Goal: Task Accomplishment & Management: Manage account settings

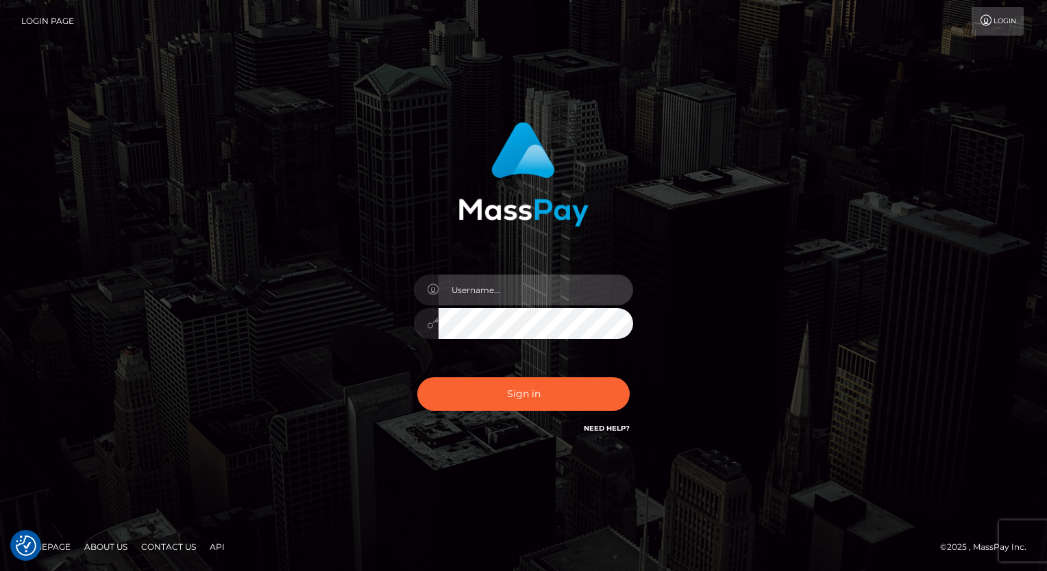
click at [493, 281] on input "text" at bounding box center [535, 290] width 195 height 31
type input "[PERSON_NAME].luminaryplay"
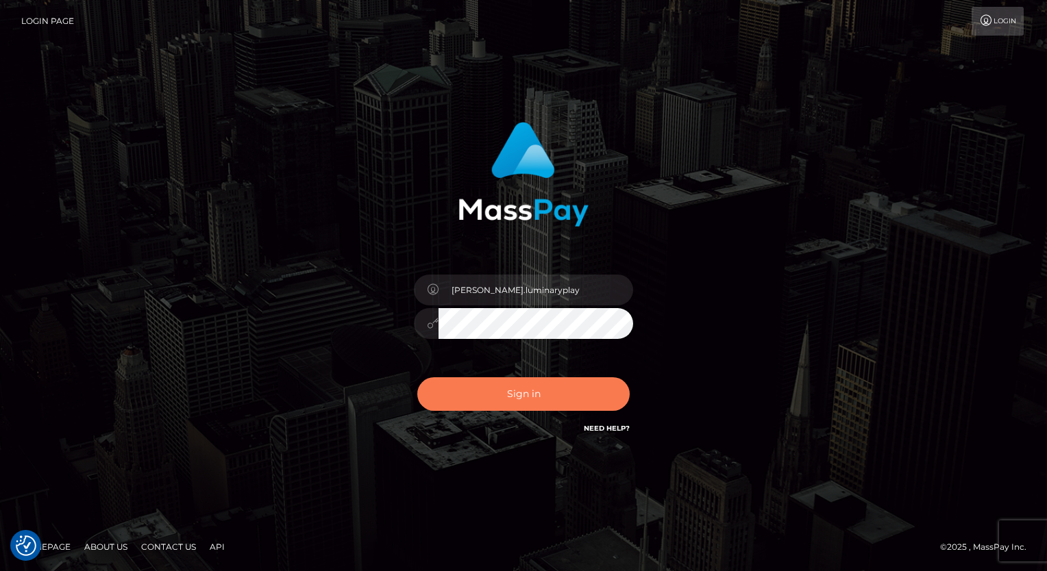
click at [541, 399] on button "Sign in" at bounding box center [523, 394] width 212 height 34
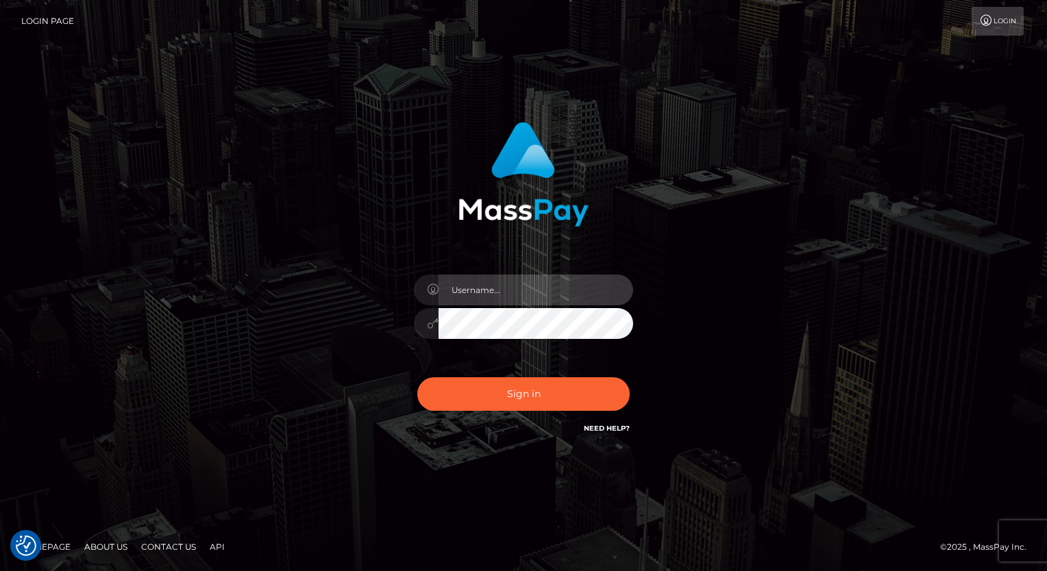
click at [575, 286] on input "text" at bounding box center [535, 290] width 195 height 31
type input "Arlene.luminaryplay"
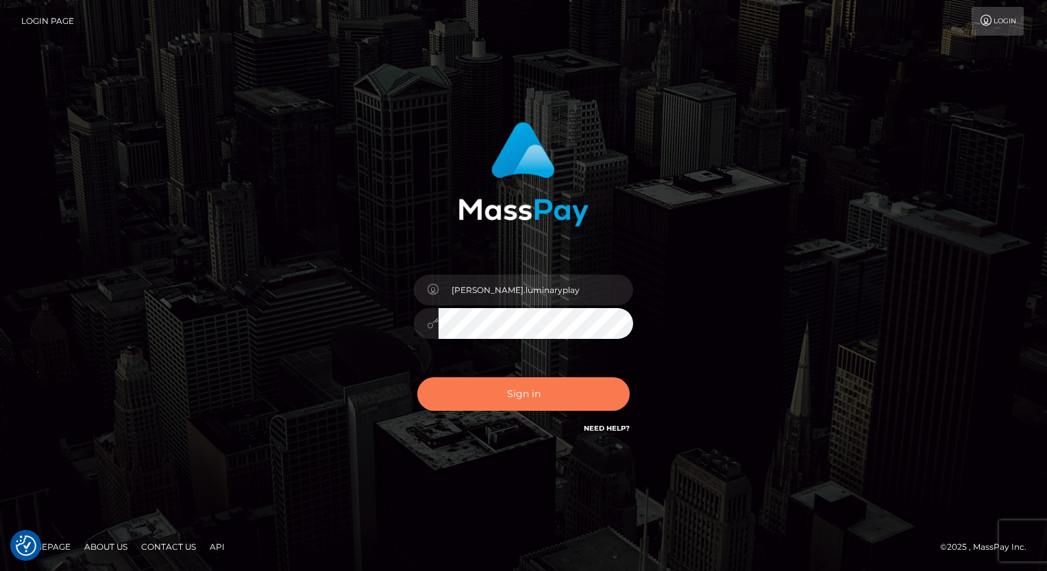
click at [595, 394] on button "Sign in" at bounding box center [523, 394] width 212 height 34
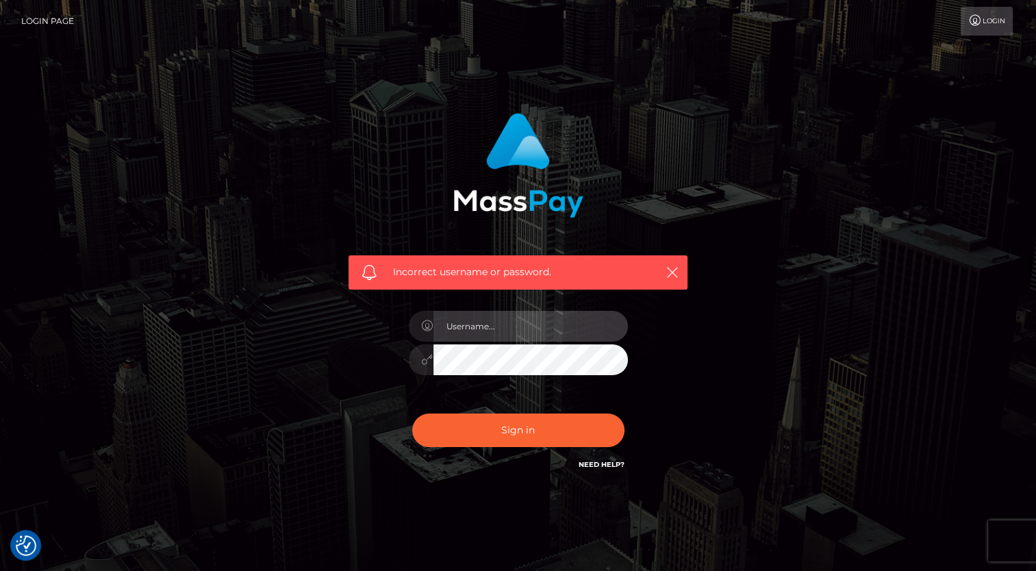
click at [547, 327] on input "text" at bounding box center [531, 326] width 195 height 31
type input "Arlene.luminaryplay"
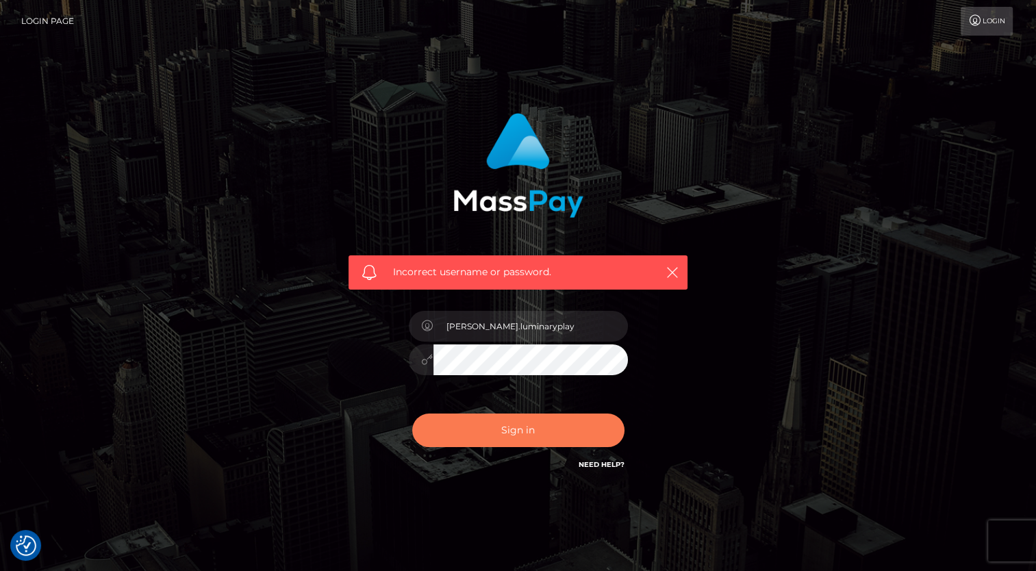
click at [537, 441] on button "Sign in" at bounding box center [518, 431] width 212 height 34
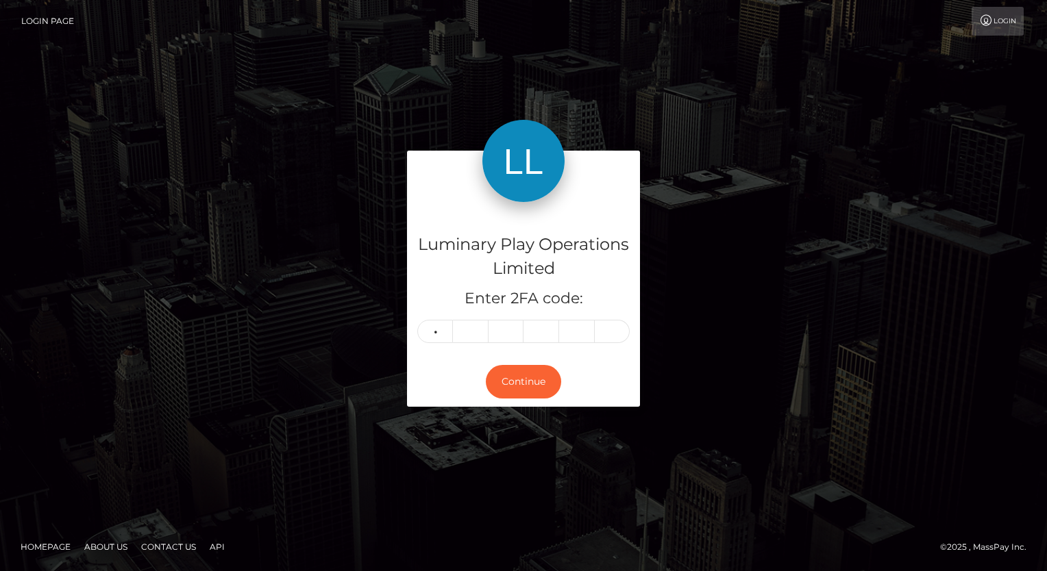
type input "0"
type input "4"
type input "3"
type input "7"
type input "8"
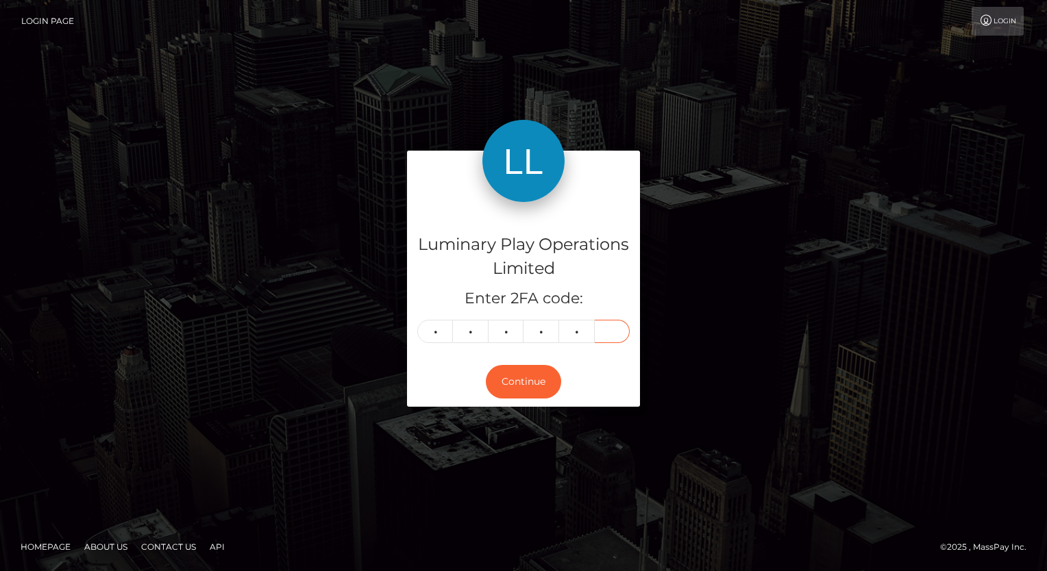
type input "8"
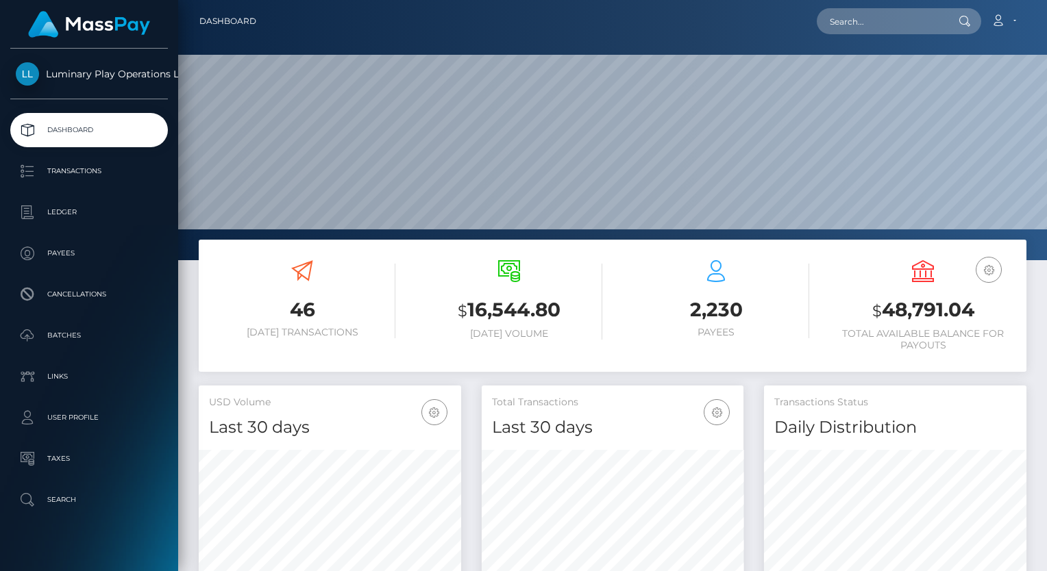
scroll to position [242, 262]
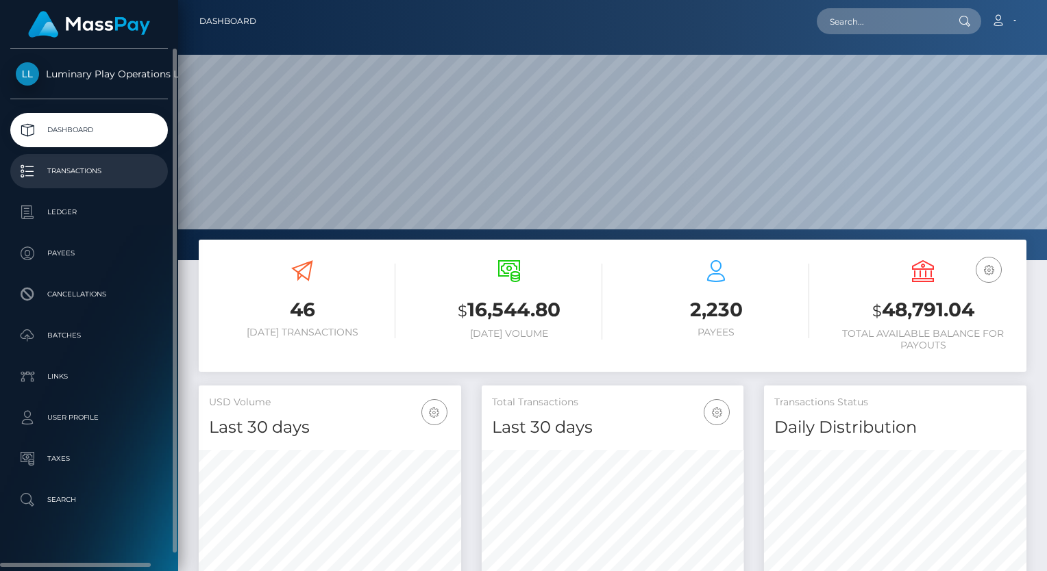
click at [79, 169] on p "Transactions" at bounding box center [89, 171] width 147 height 21
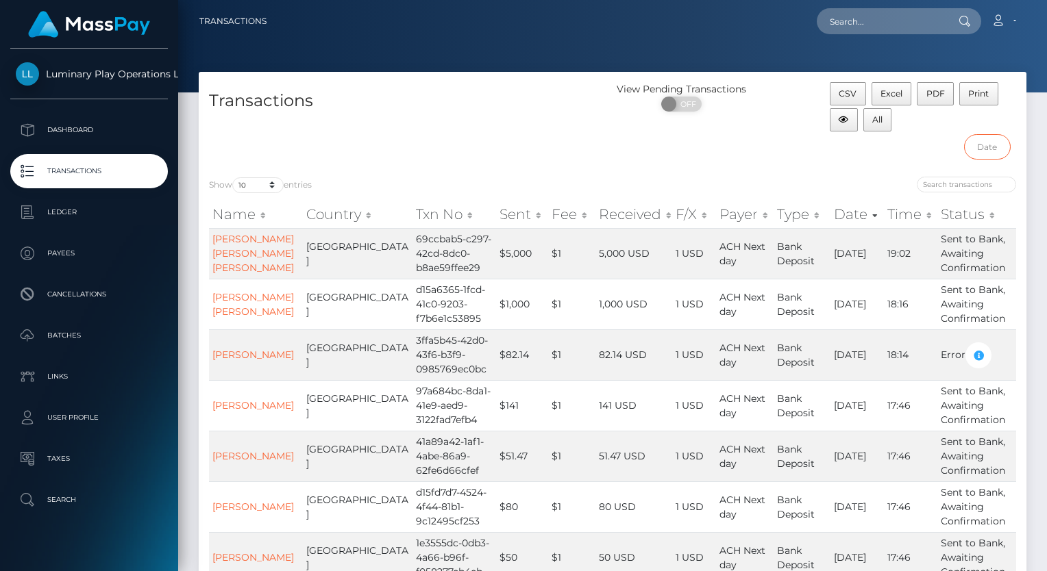
click at [989, 145] on input "text" at bounding box center [987, 146] width 47 height 25
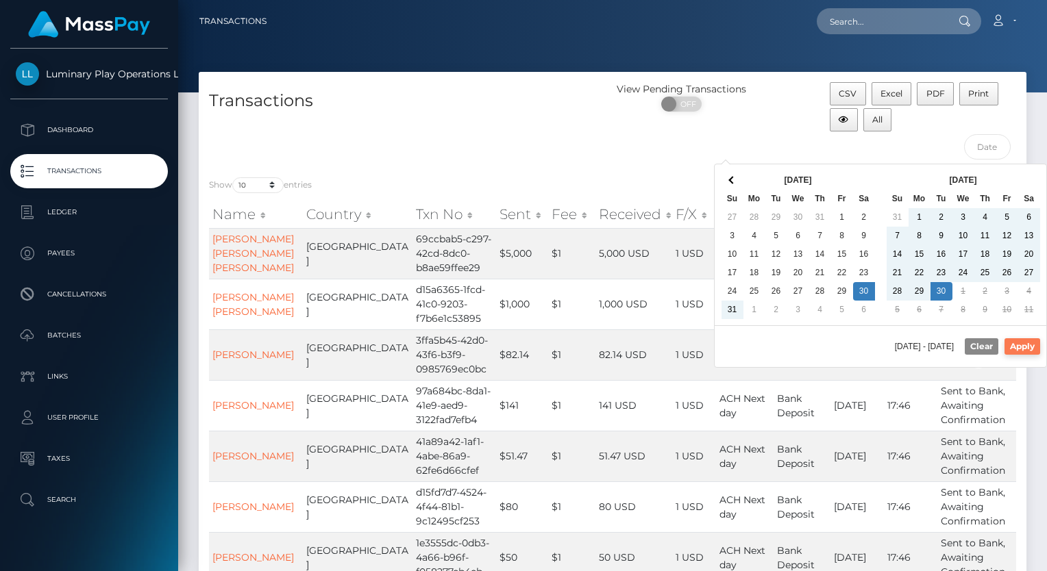
click at [1025, 346] on button "Apply" at bounding box center [1022, 346] width 36 height 16
type input "[DATE] - [DATE]"
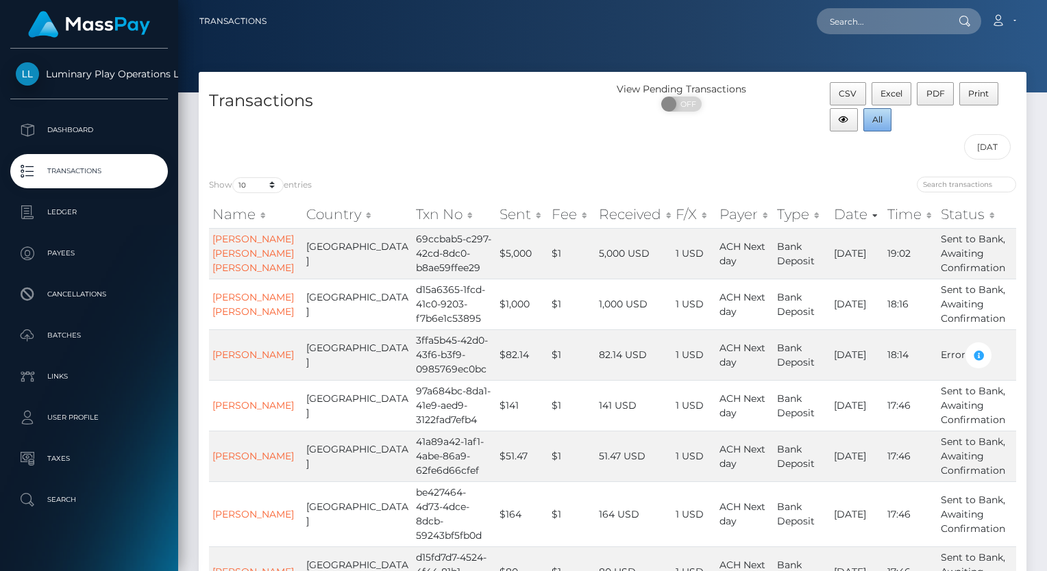
click at [875, 121] on span "All" at bounding box center [877, 119] width 10 height 10
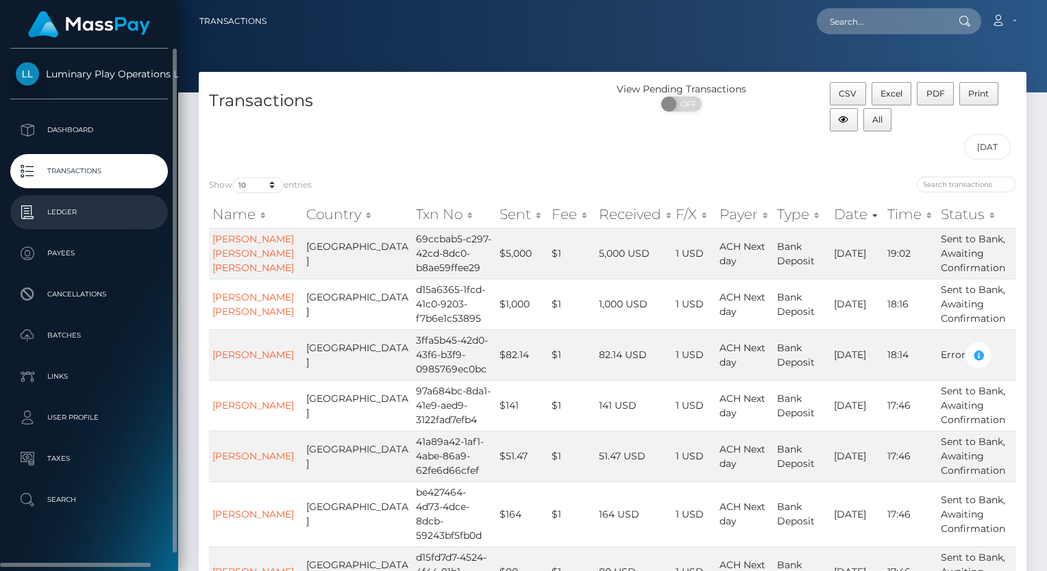
click at [75, 210] on p "Ledger" at bounding box center [89, 212] width 147 height 21
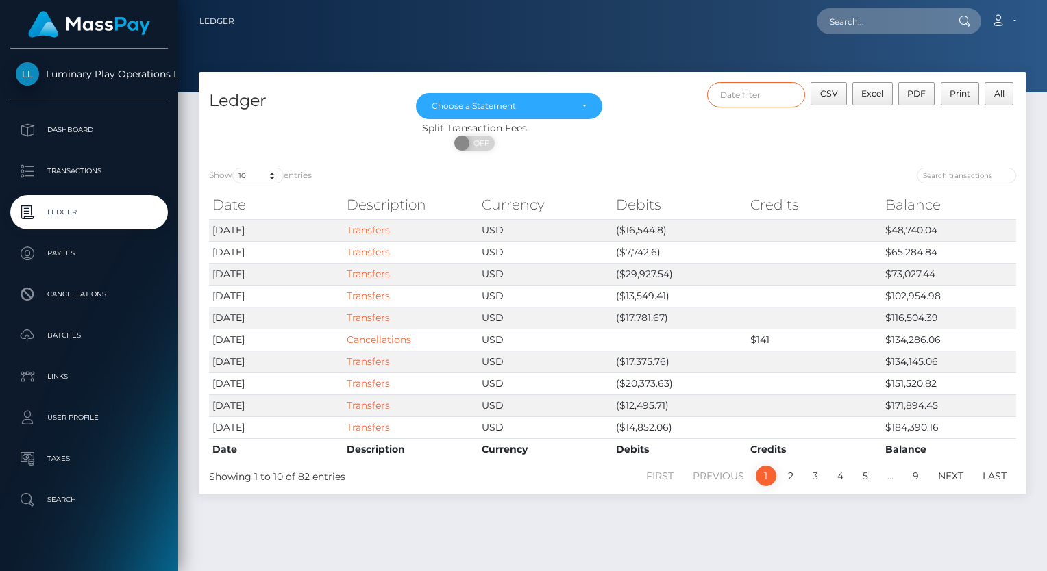
click at [768, 93] on input "text" at bounding box center [756, 94] width 99 height 25
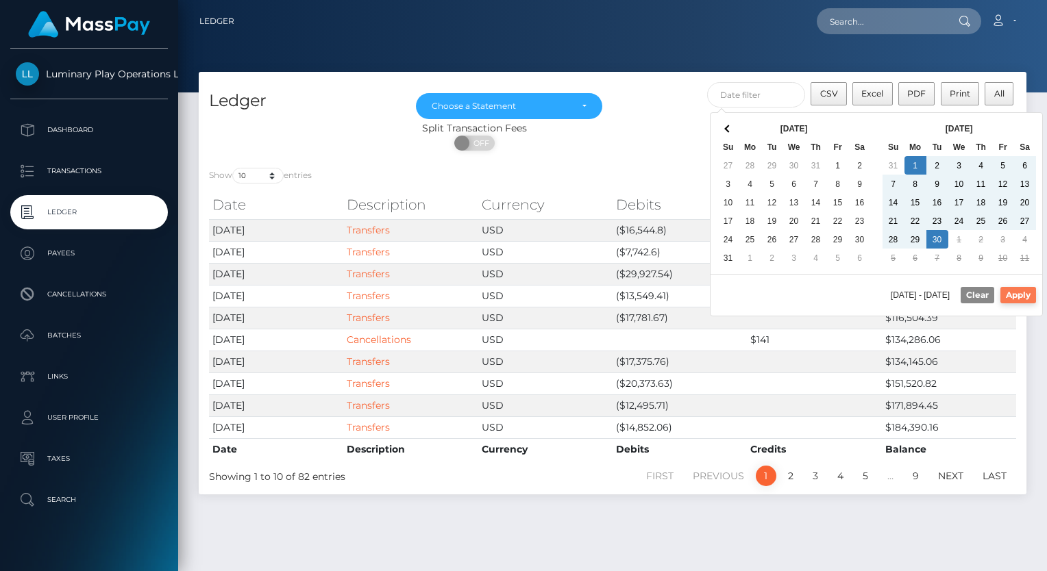
click at [1021, 292] on button "Apply" at bounding box center [1018, 295] width 36 height 16
type input "[DATE] - [DATE]"
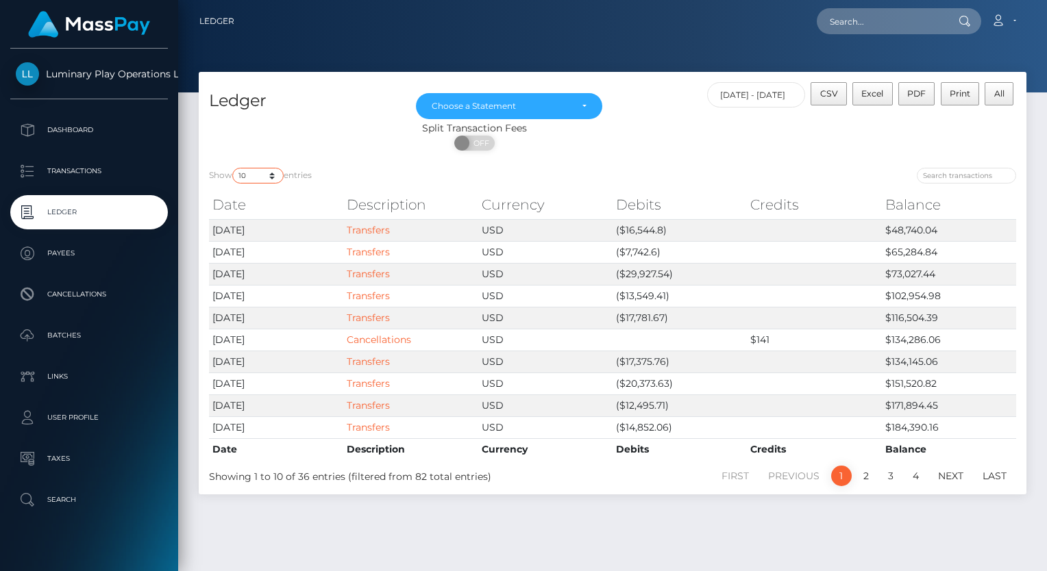
click at [250, 175] on select "10 25 50 100 250" at bounding box center [257, 176] width 51 height 16
select select "100"
click at [234, 168] on select "10 25 50 100 250" at bounding box center [257, 176] width 51 height 16
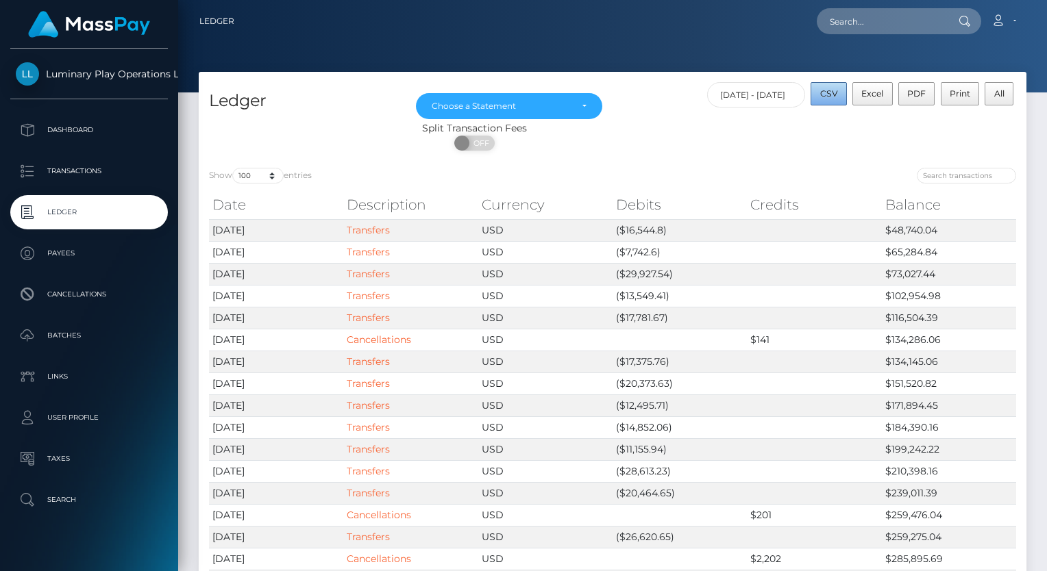
click at [833, 94] on span "CSV" at bounding box center [829, 93] width 18 height 10
click at [499, 102] on div "Choose a Statement" at bounding box center [501, 106] width 139 height 11
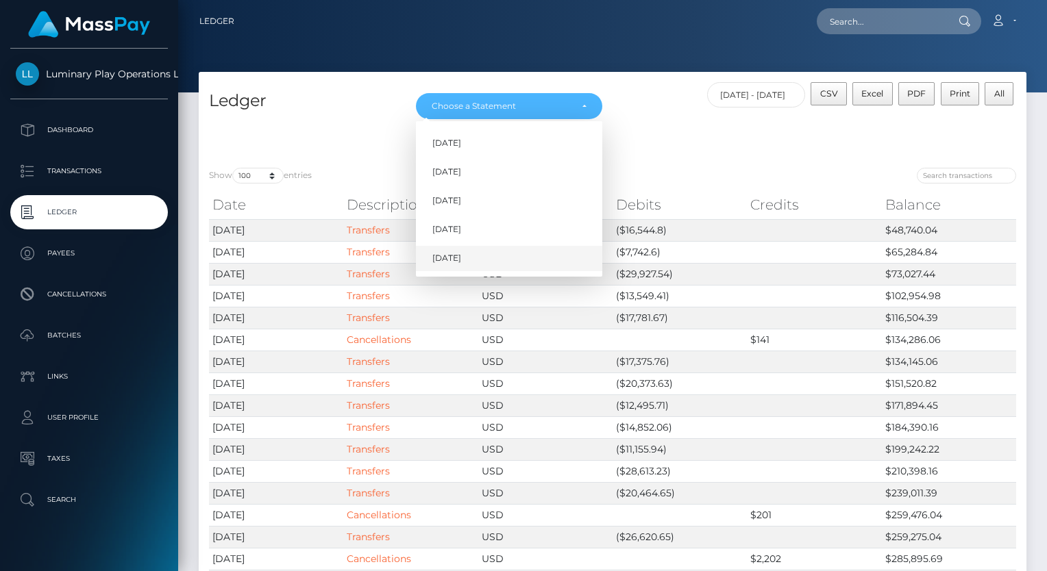
click at [492, 255] on link "[DATE]" at bounding box center [509, 258] width 186 height 25
select select "[DATE]"
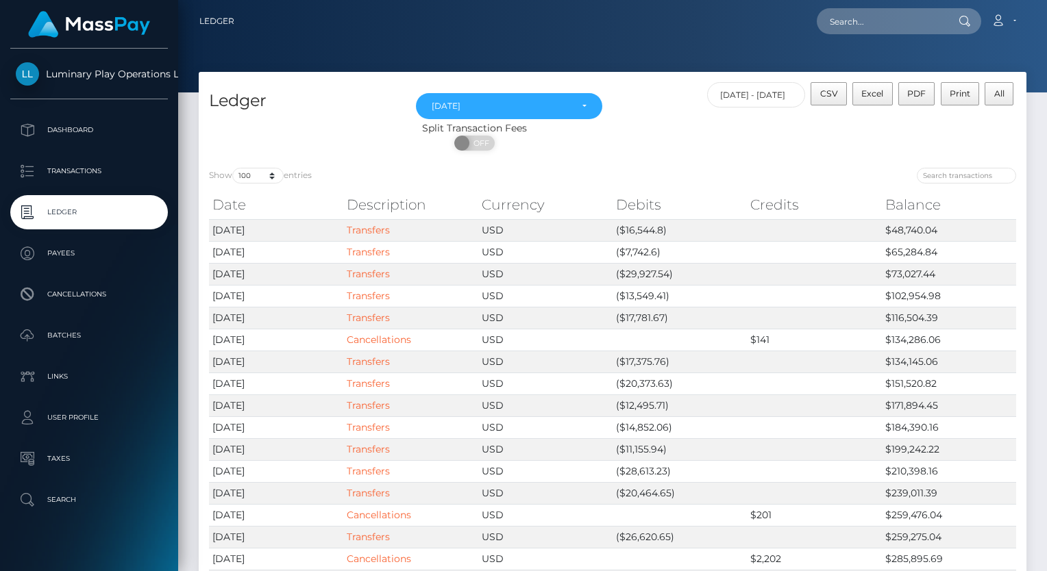
click at [641, 36] on nav "Ledger Loading... Loading..." at bounding box center [612, 21] width 868 height 42
